Goal: Complete application form

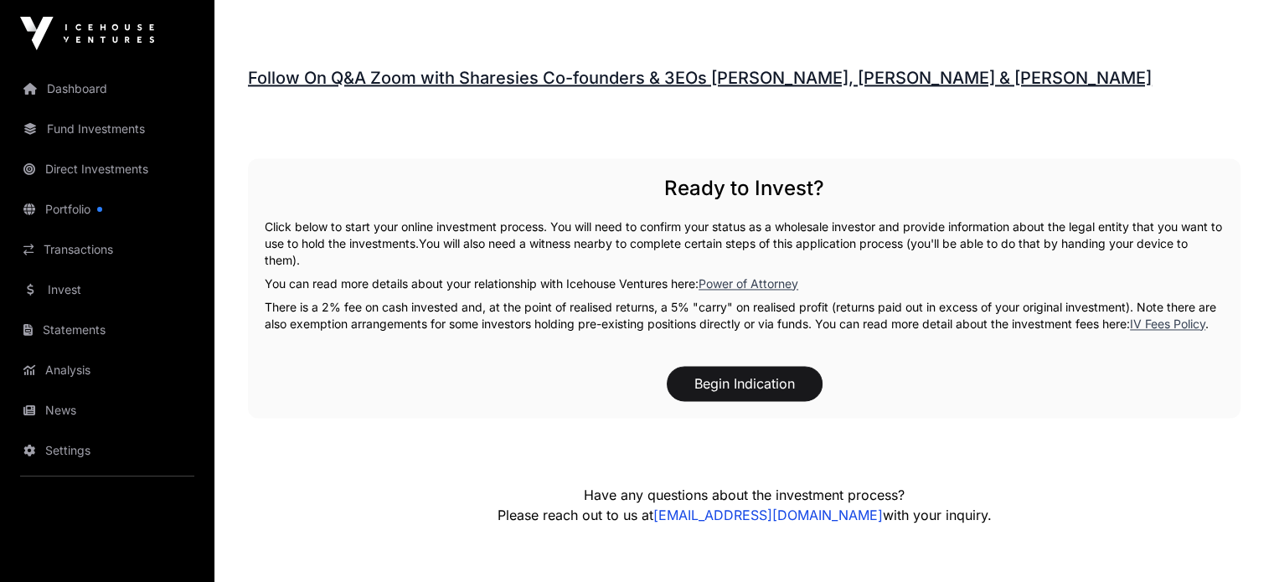
scroll to position [2511, 0]
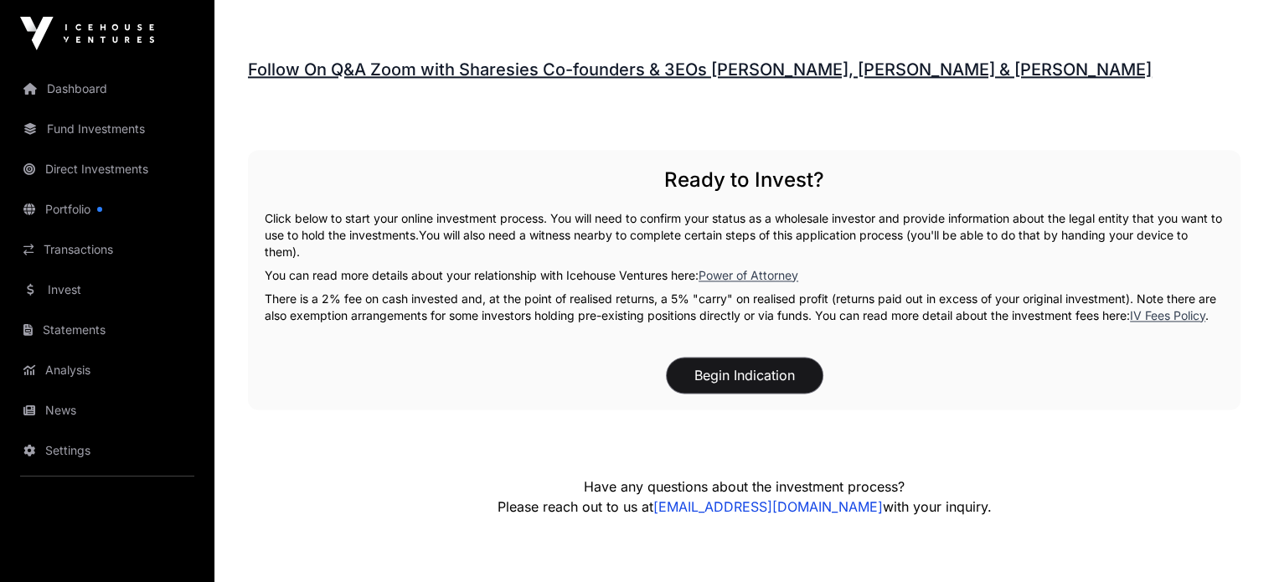
click at [743, 393] on button "Begin Indication" at bounding box center [745, 375] width 156 height 35
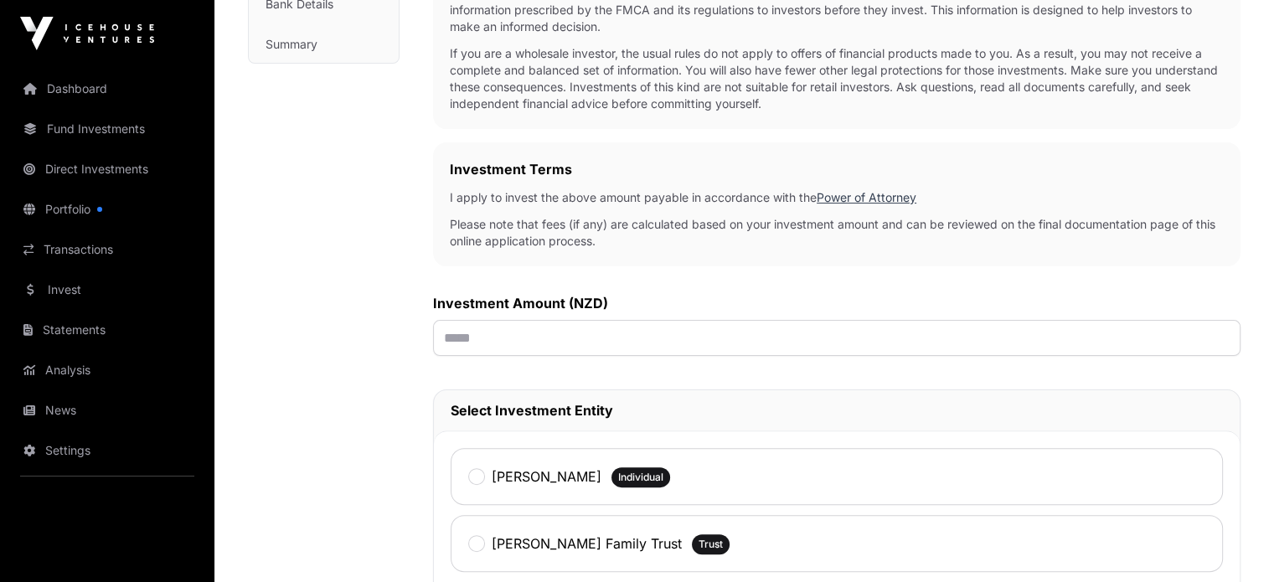
scroll to position [405, 0]
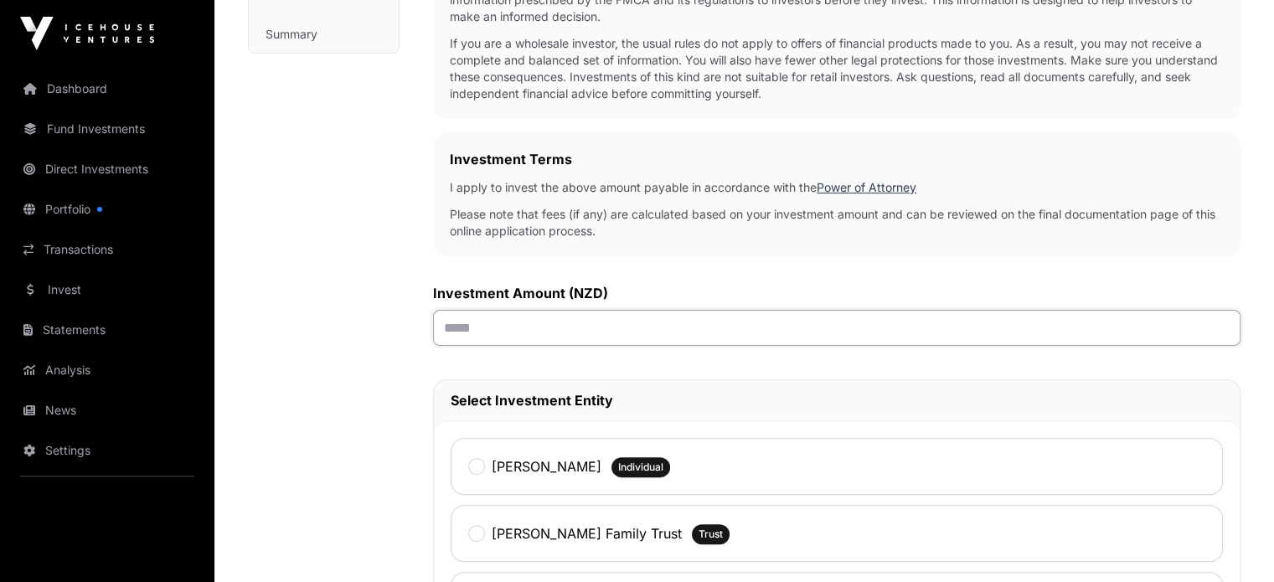
click at [457, 332] on input "text" at bounding box center [837, 328] width 808 height 36
type input "*******"
click at [699, 535] on span "Trust" at bounding box center [711, 534] width 24 height 13
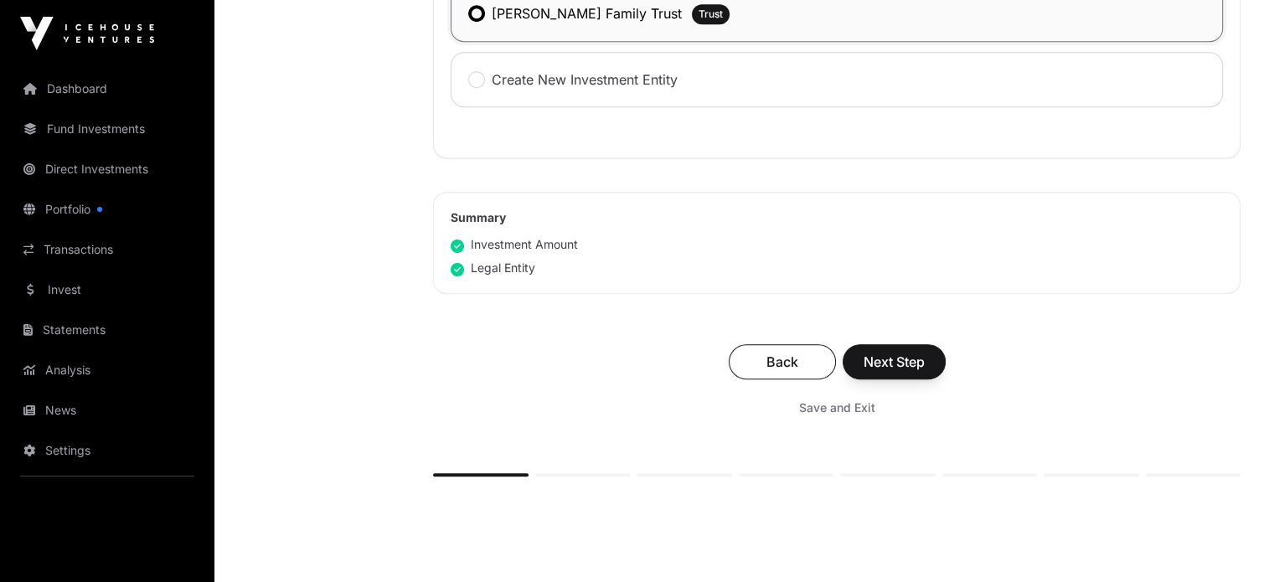
scroll to position [1025, 0]
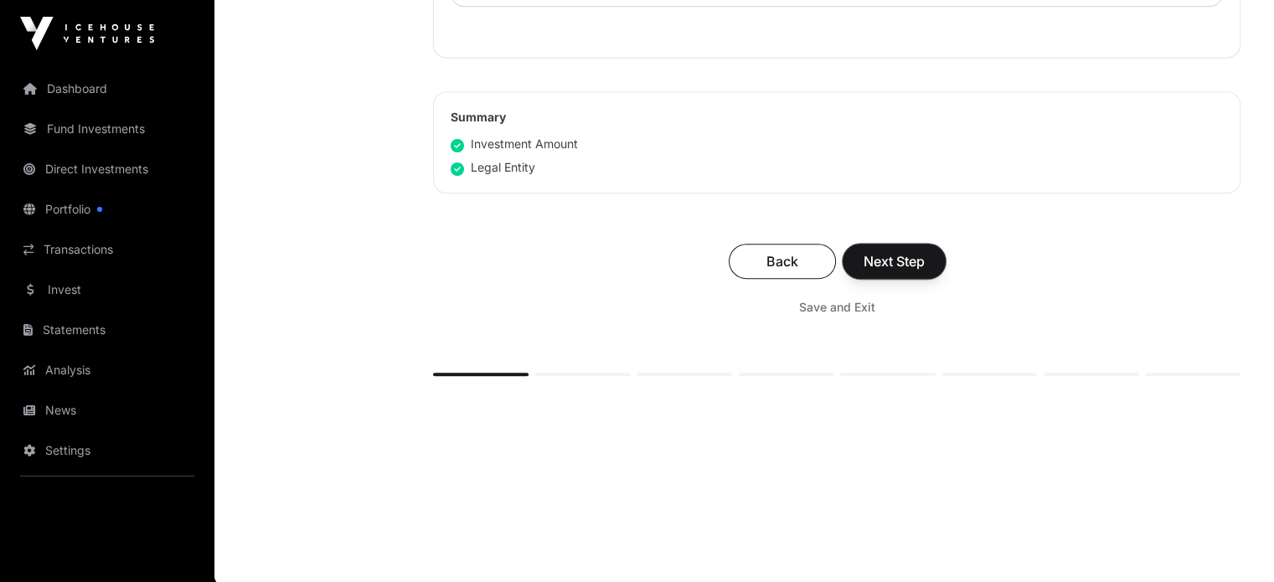
click at [903, 259] on span "Next Step" at bounding box center [894, 261] width 61 height 20
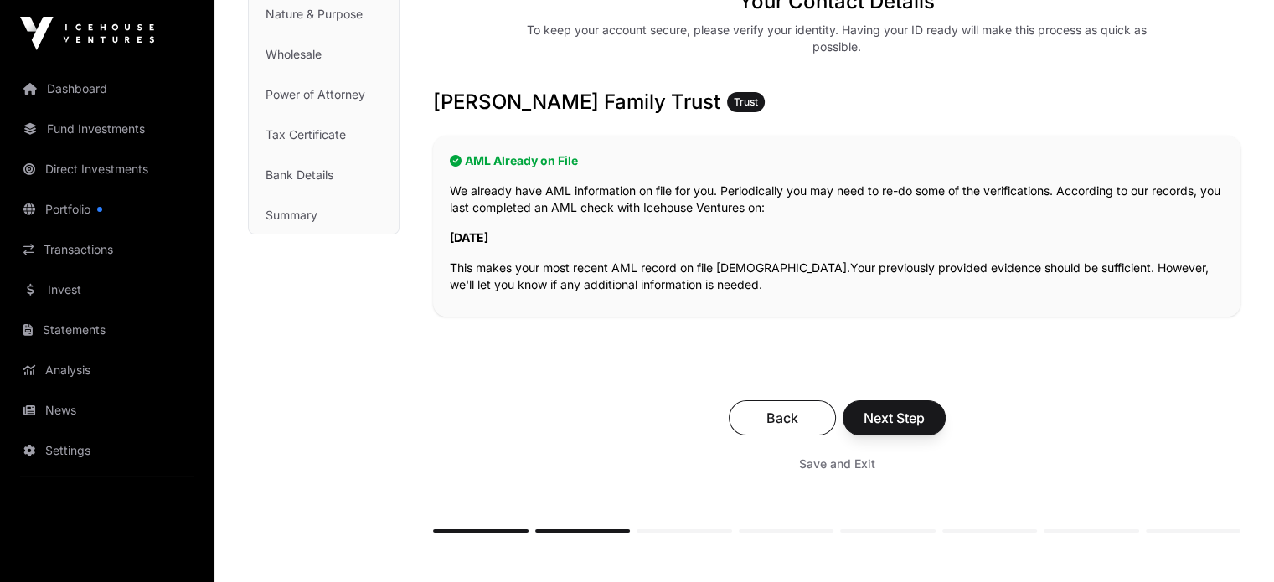
scroll to position [275, 0]
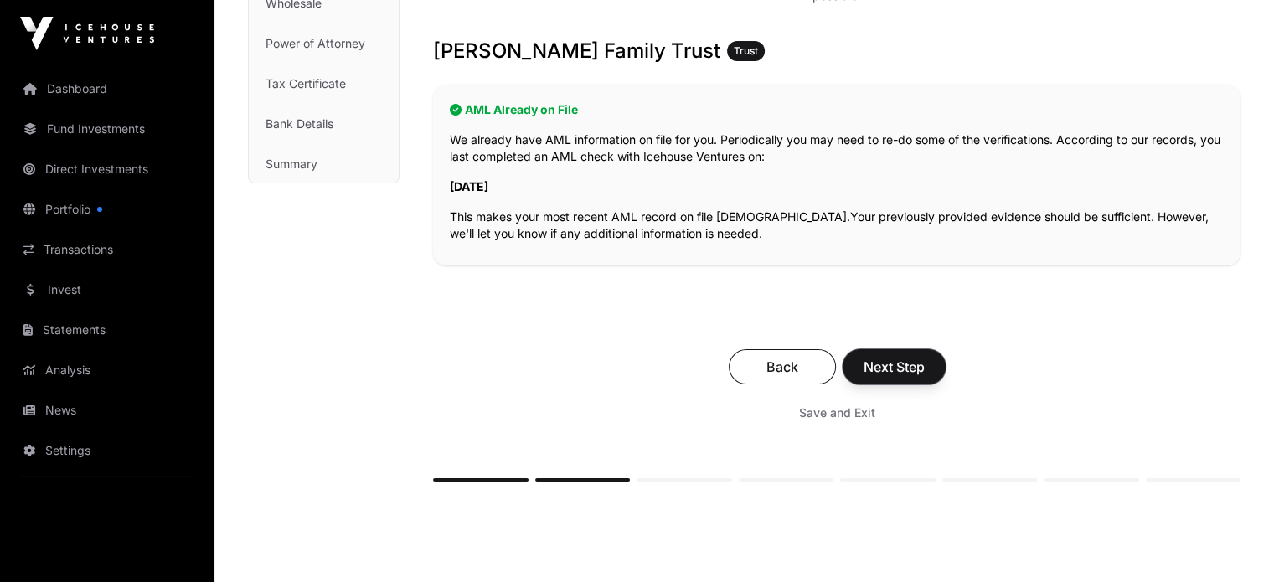
click at [891, 362] on span "Next Step" at bounding box center [894, 367] width 61 height 20
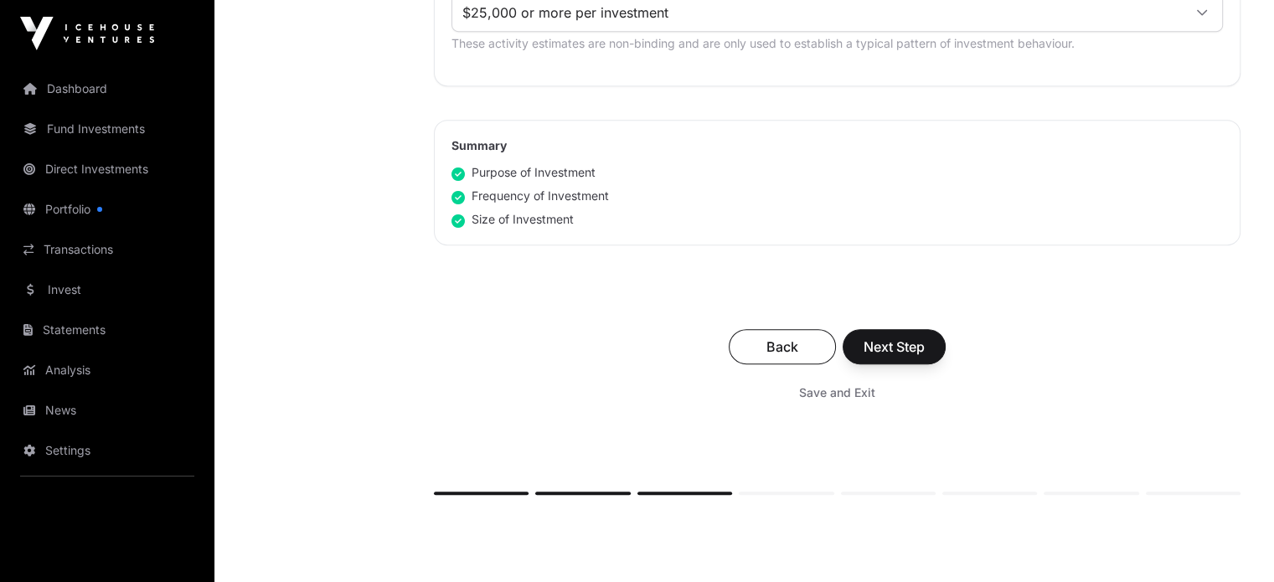
scroll to position [1067, 0]
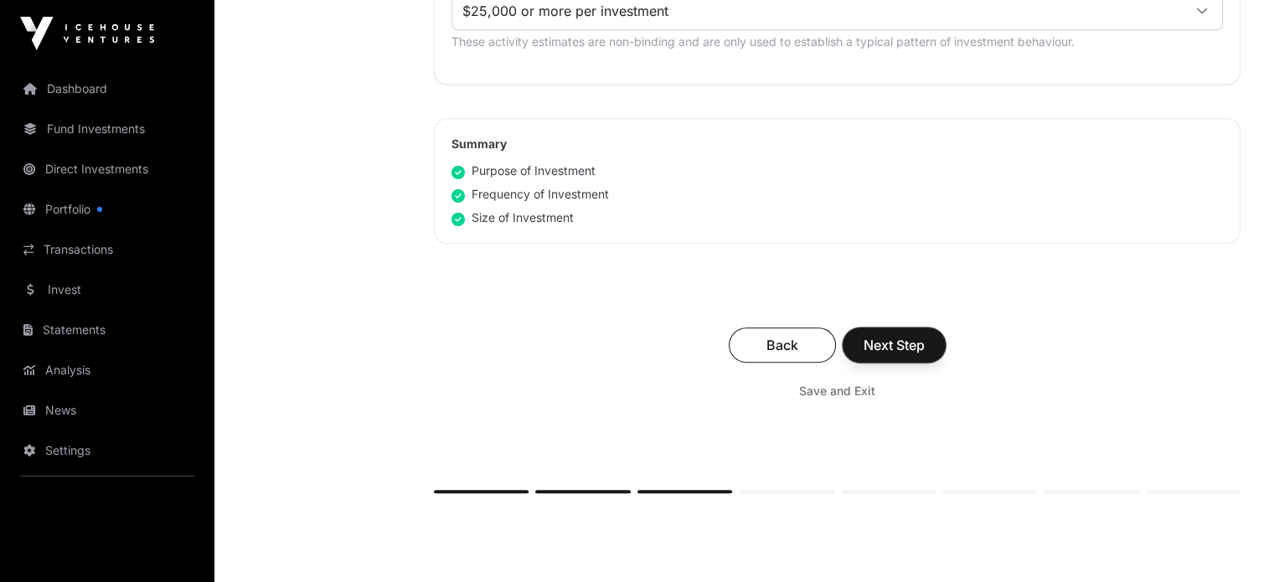
click at [895, 343] on span "Next Step" at bounding box center [894, 345] width 61 height 20
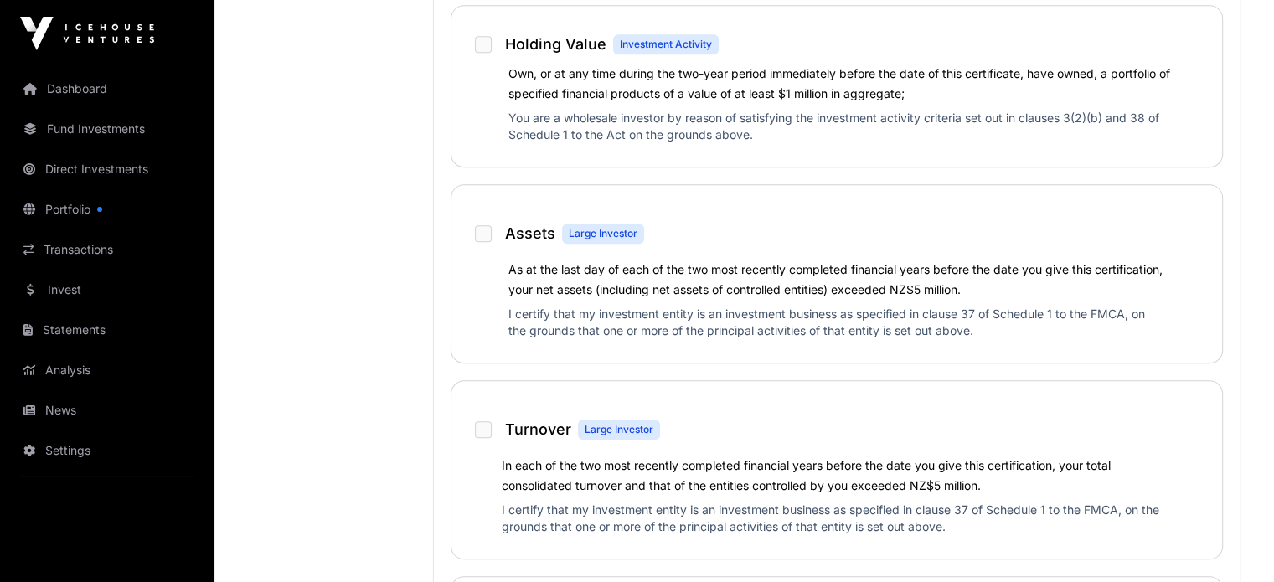
scroll to position [1247, 0]
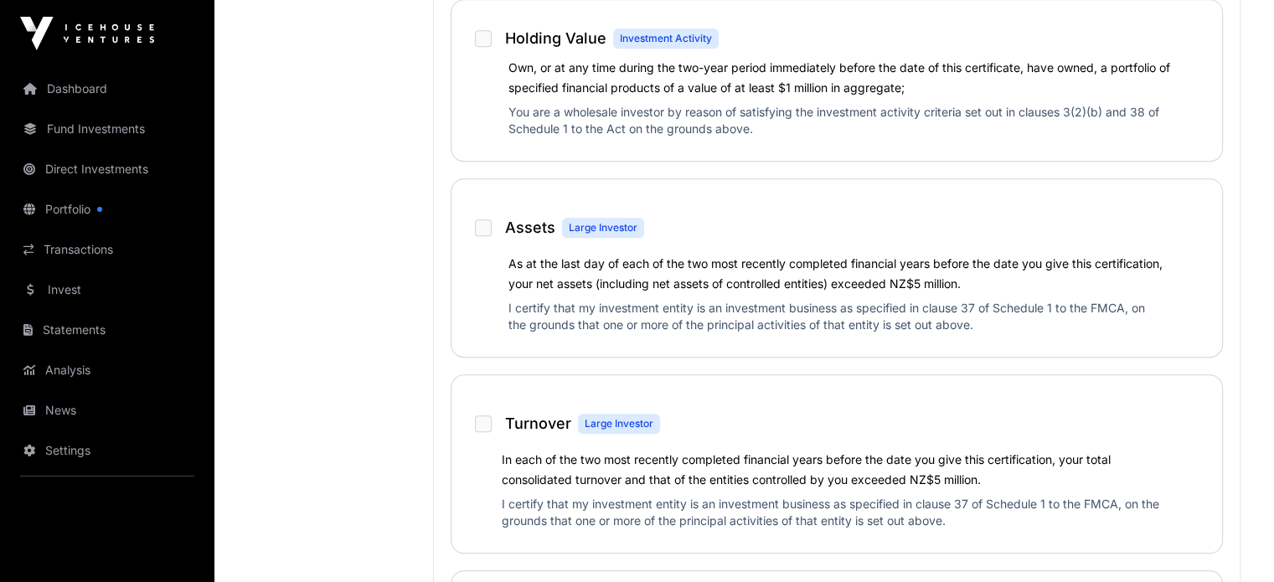
click at [633, 34] on span "Investment Activity" at bounding box center [666, 38] width 92 height 13
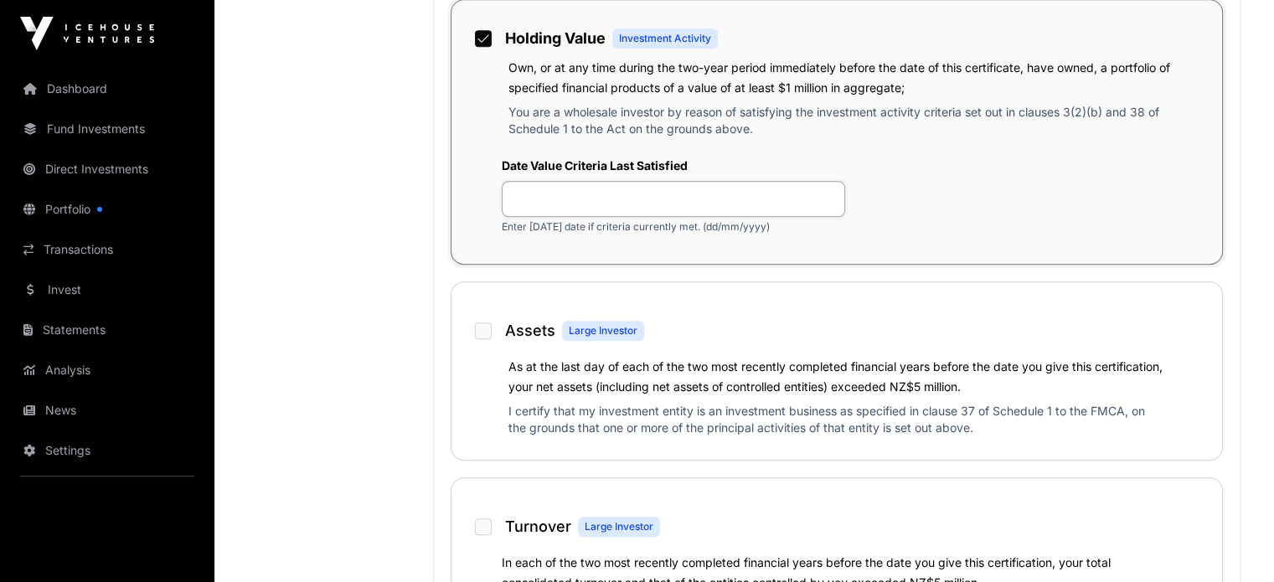
click at [566, 194] on input "text" at bounding box center [673, 199] width 343 height 36
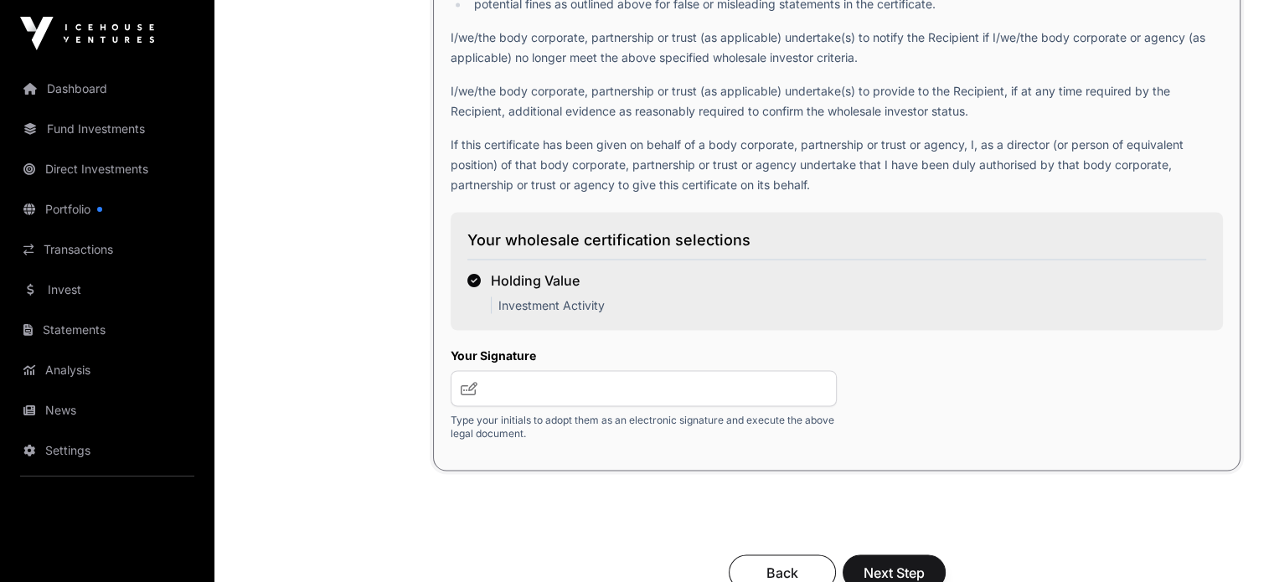
scroll to position [2911, 0]
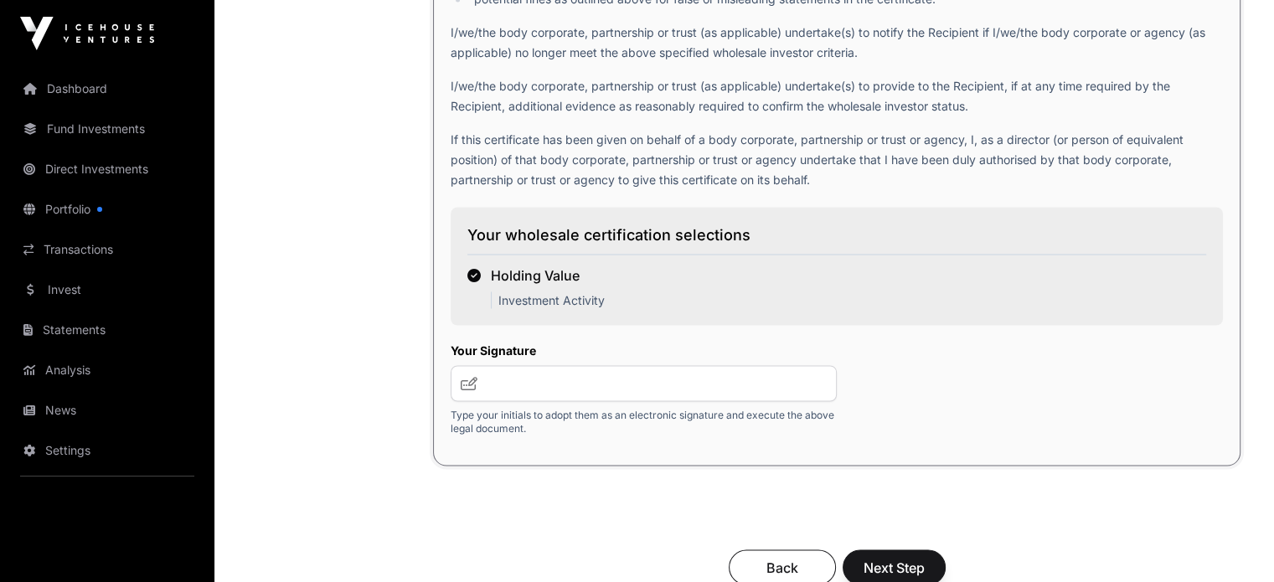
type input "**********"
click at [489, 397] on input "text" at bounding box center [644, 383] width 386 height 36
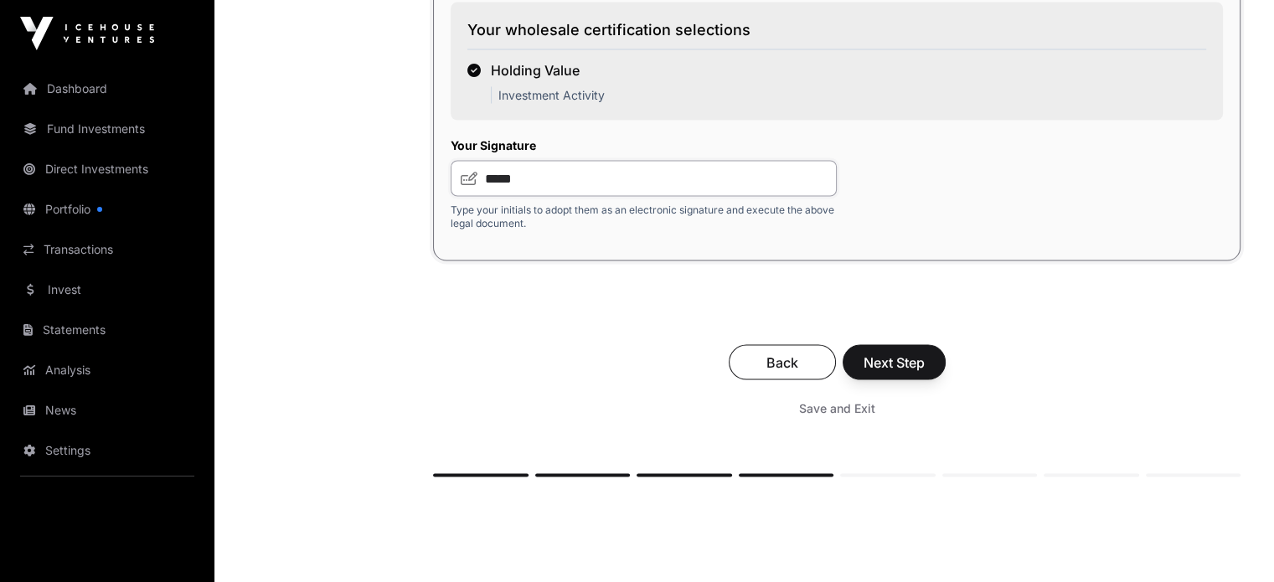
scroll to position [3153, 0]
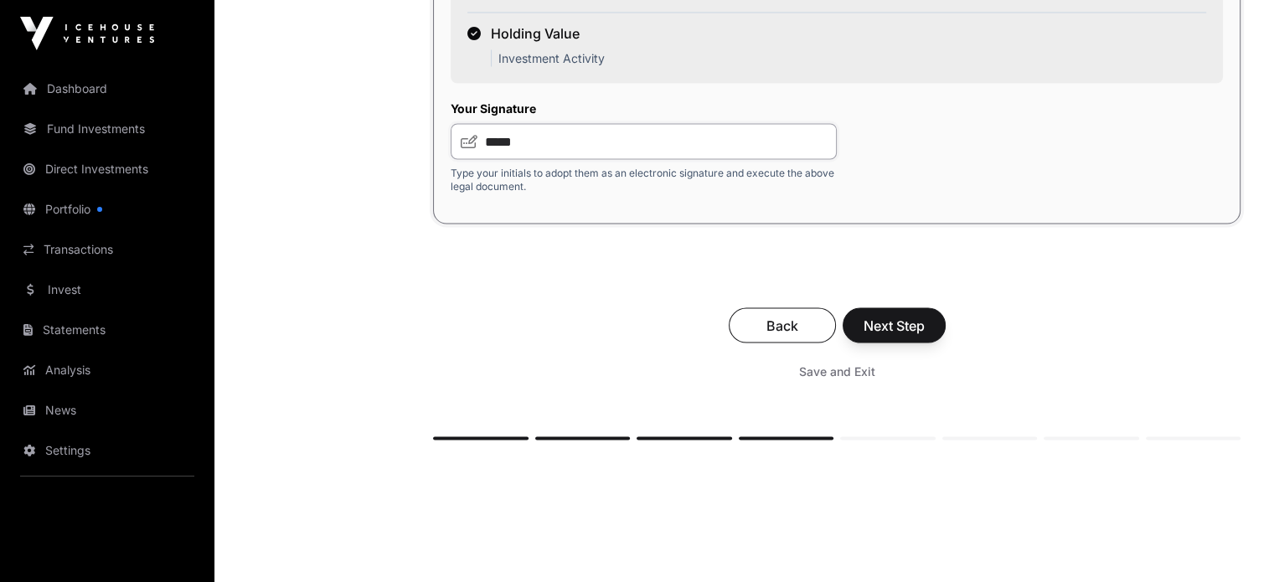
type input "*****"
click at [892, 335] on span "Next Step" at bounding box center [894, 325] width 61 height 20
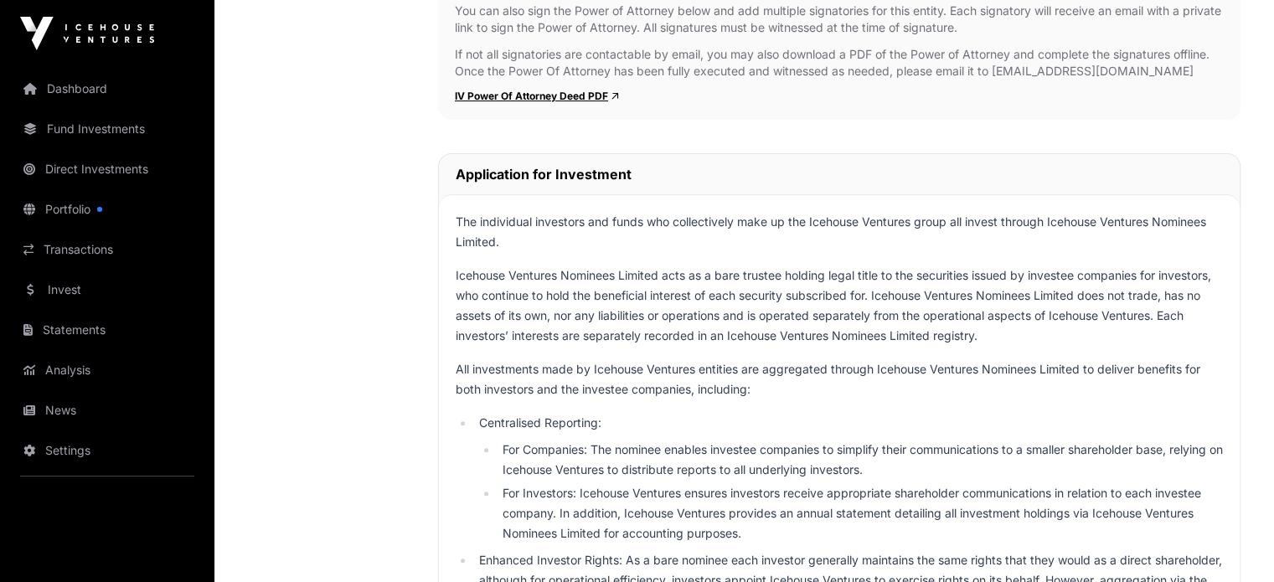
scroll to position [546, 0]
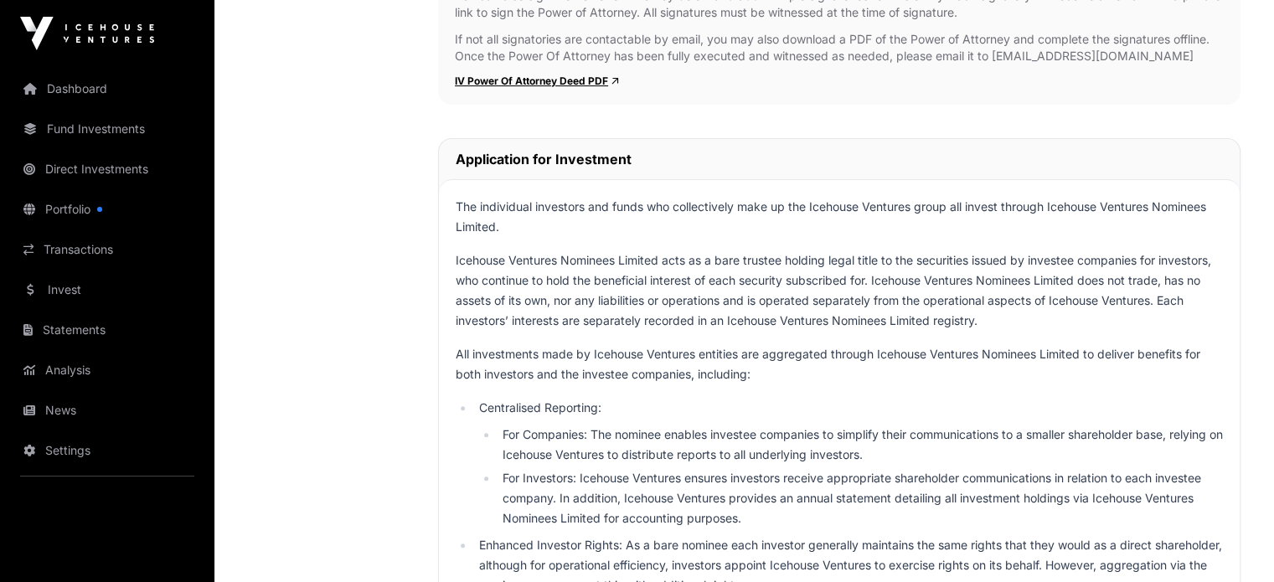
click at [543, 82] on link "IV Power Of Attorney Deed PDF" at bounding box center [537, 81] width 164 height 13
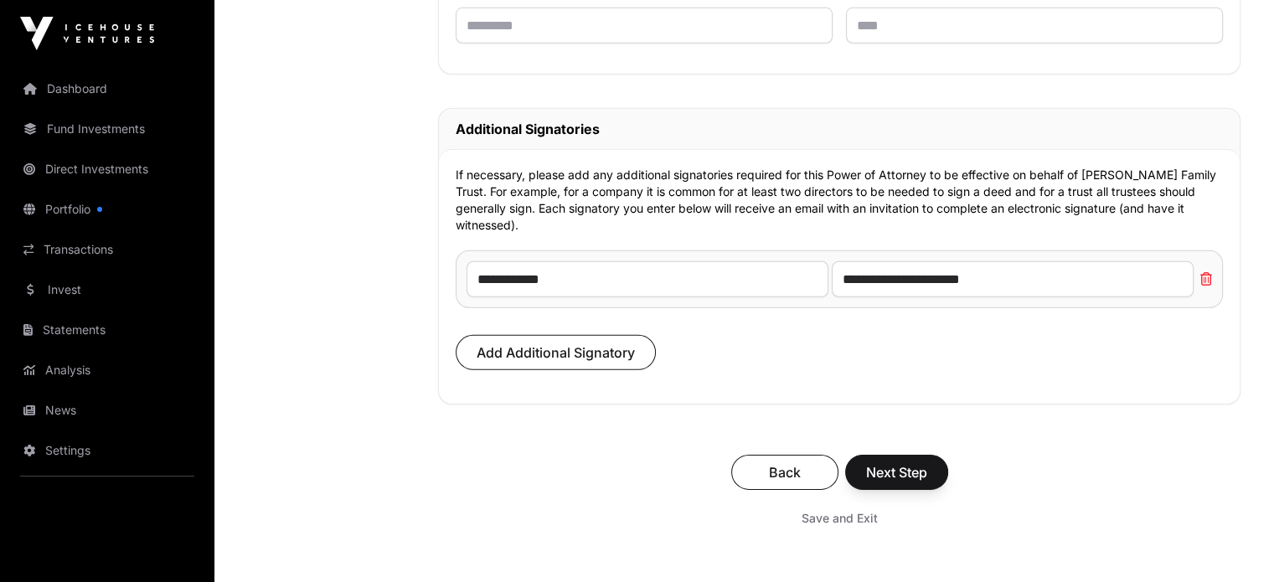
scroll to position [11562, 0]
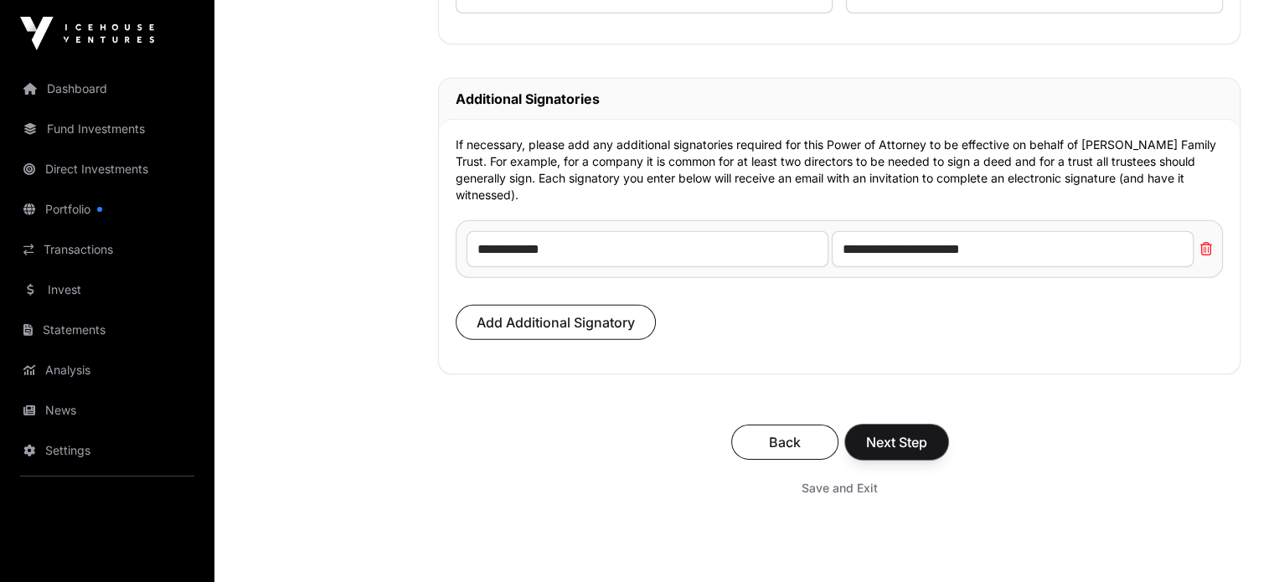
click at [904, 452] on span "Next Step" at bounding box center [896, 442] width 61 height 20
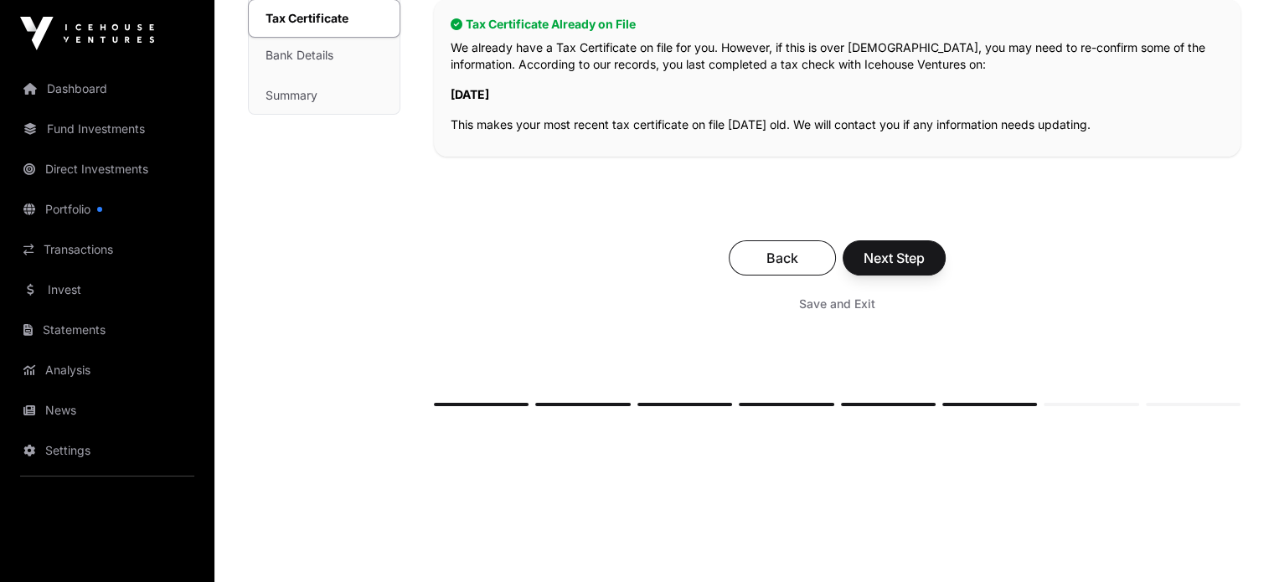
scroll to position [374, 0]
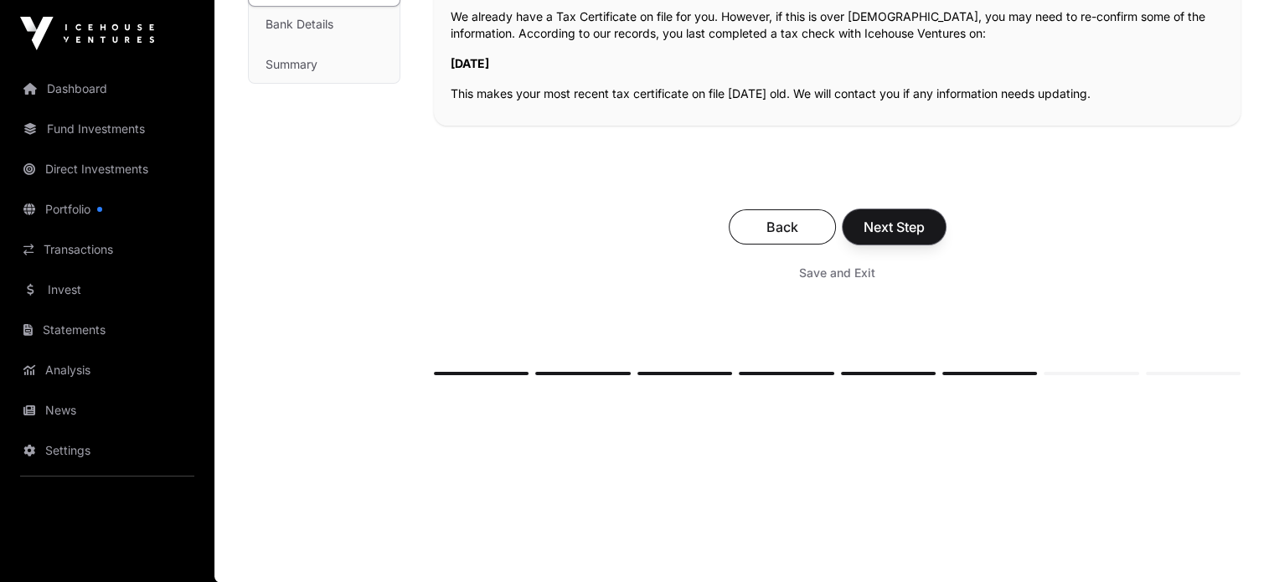
click at [895, 225] on span "Next Step" at bounding box center [894, 227] width 61 height 20
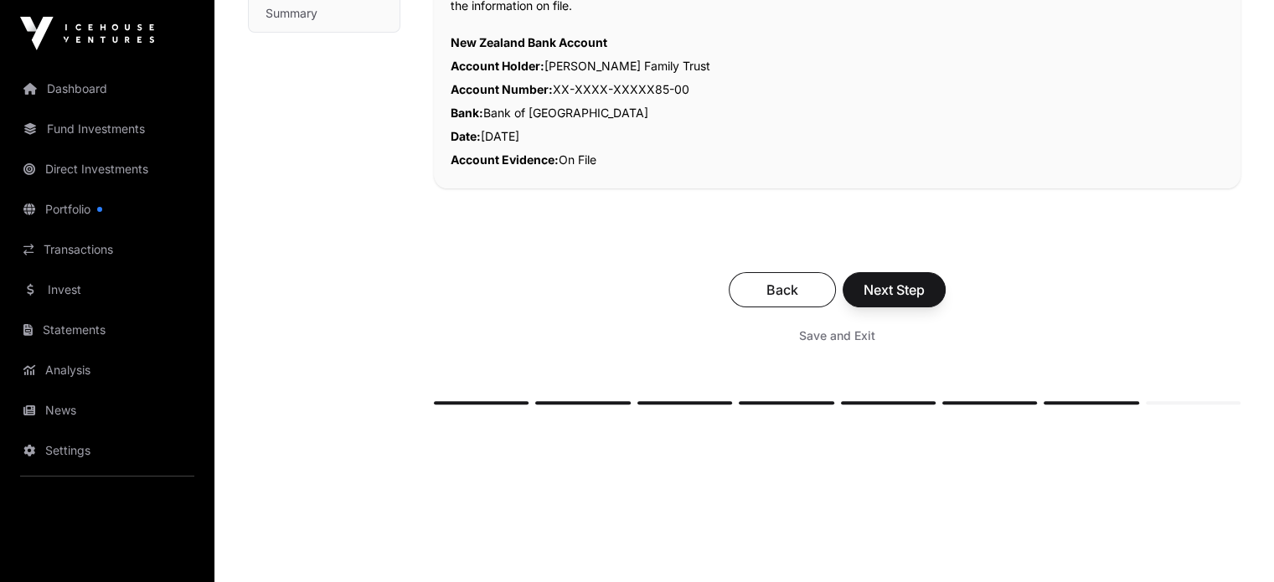
scroll to position [446, 0]
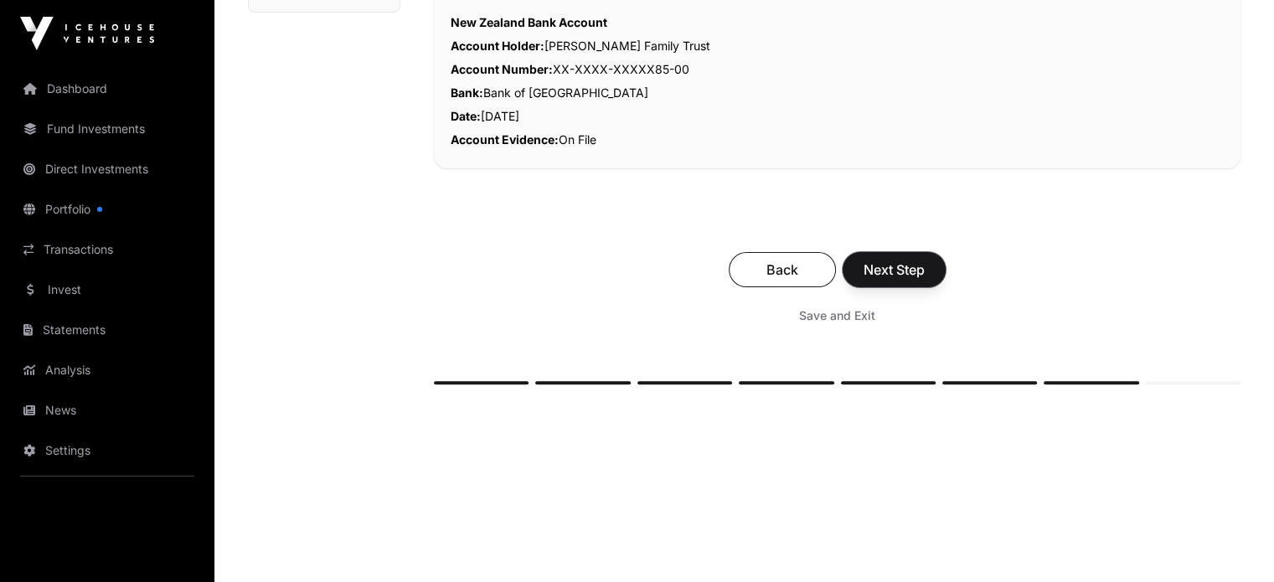
click at [894, 266] on span "Next Step" at bounding box center [894, 270] width 61 height 20
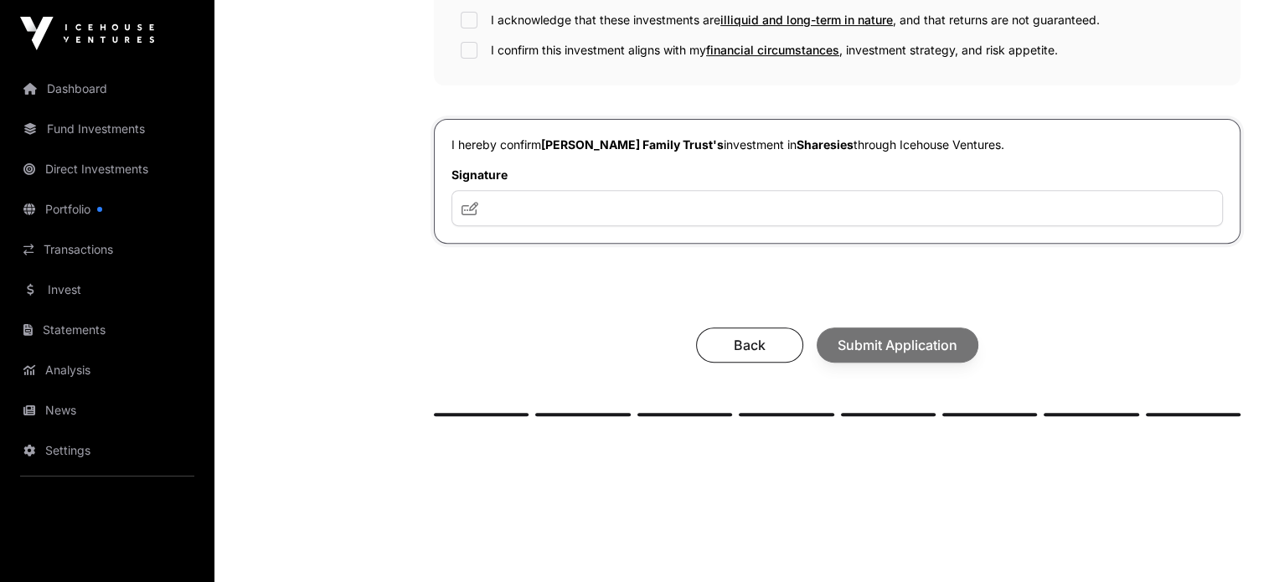
scroll to position [688, 0]
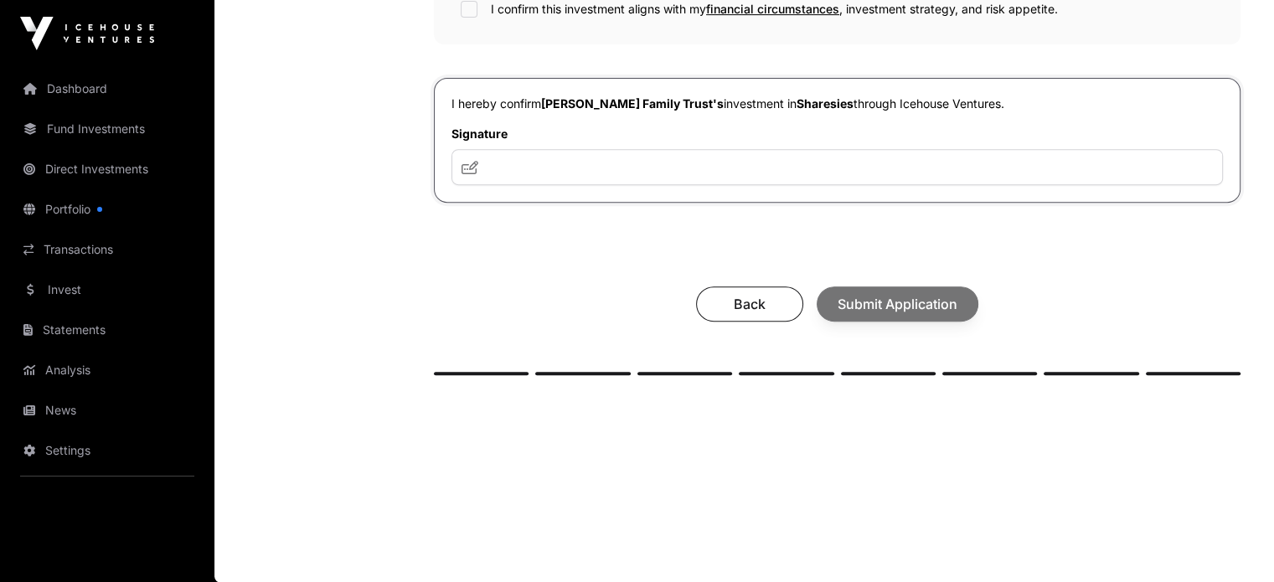
click at [885, 303] on div "Back Submit Application" at bounding box center [837, 304] width 773 height 35
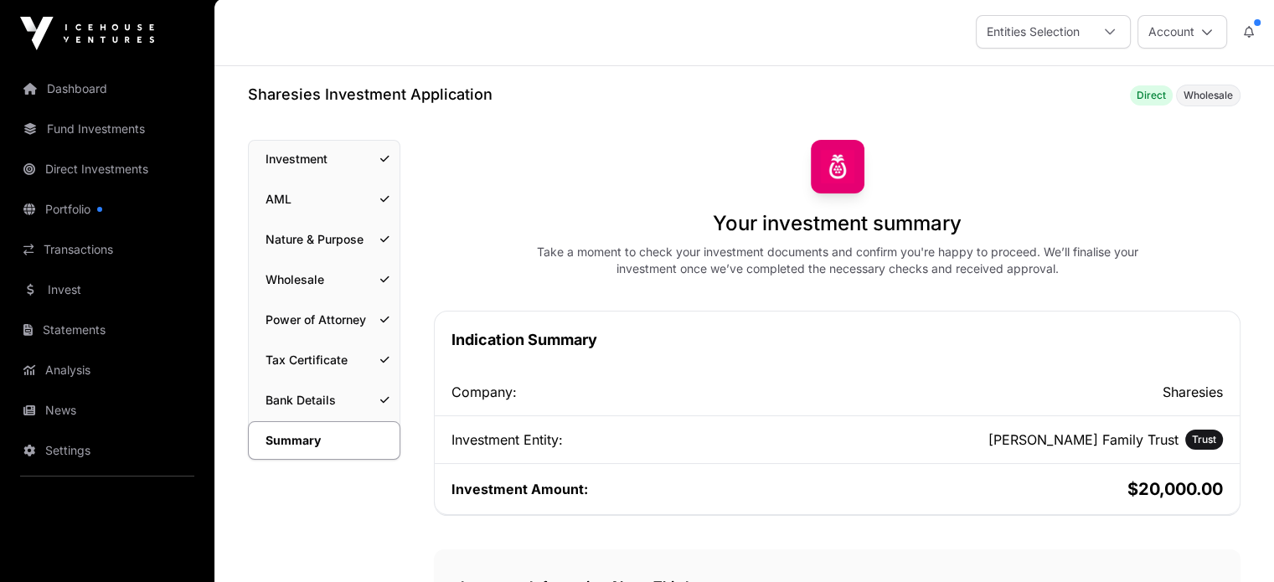
scroll to position [0, 0]
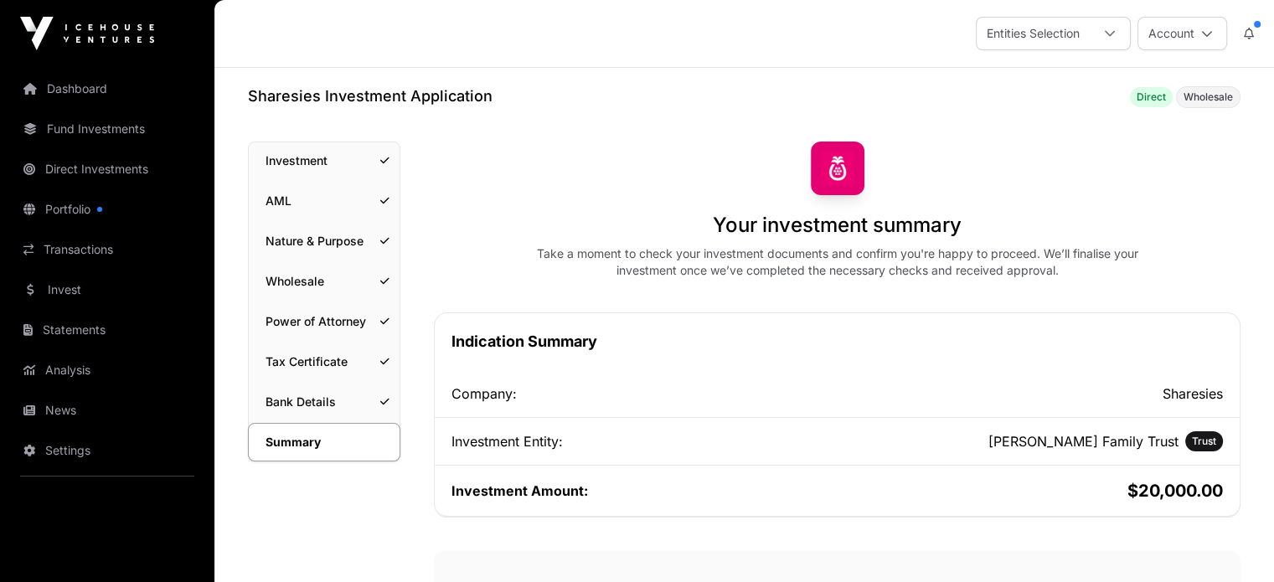
scroll to position [446, 0]
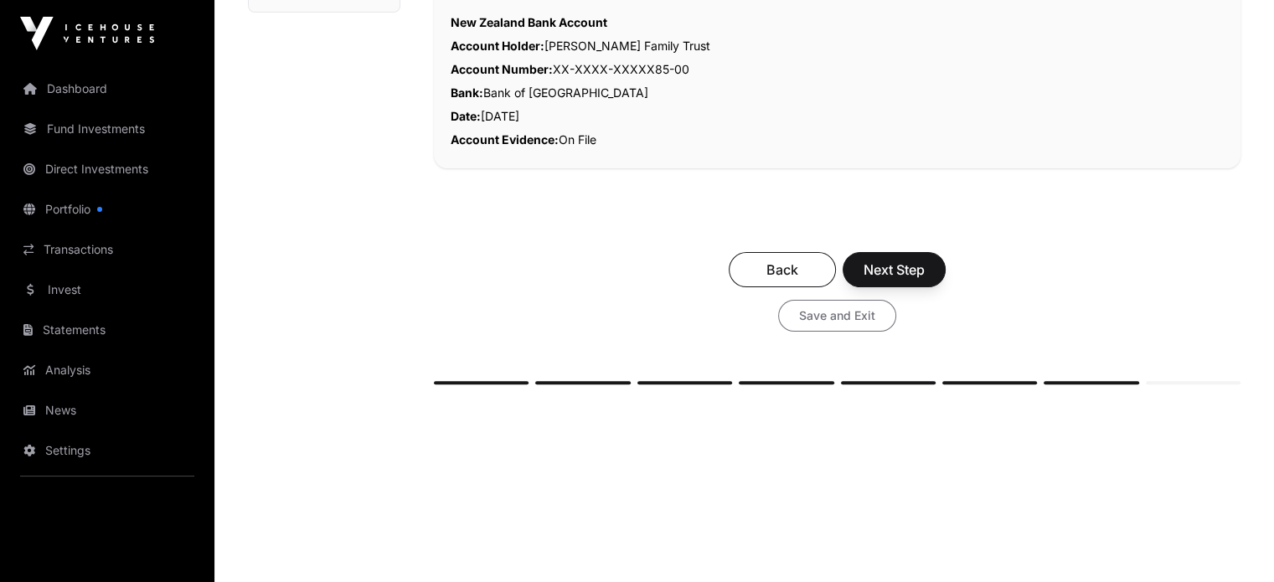
click at [833, 311] on span "Save and Exit" at bounding box center [837, 315] width 76 height 17
